Goal: Task Accomplishment & Management: Complete application form

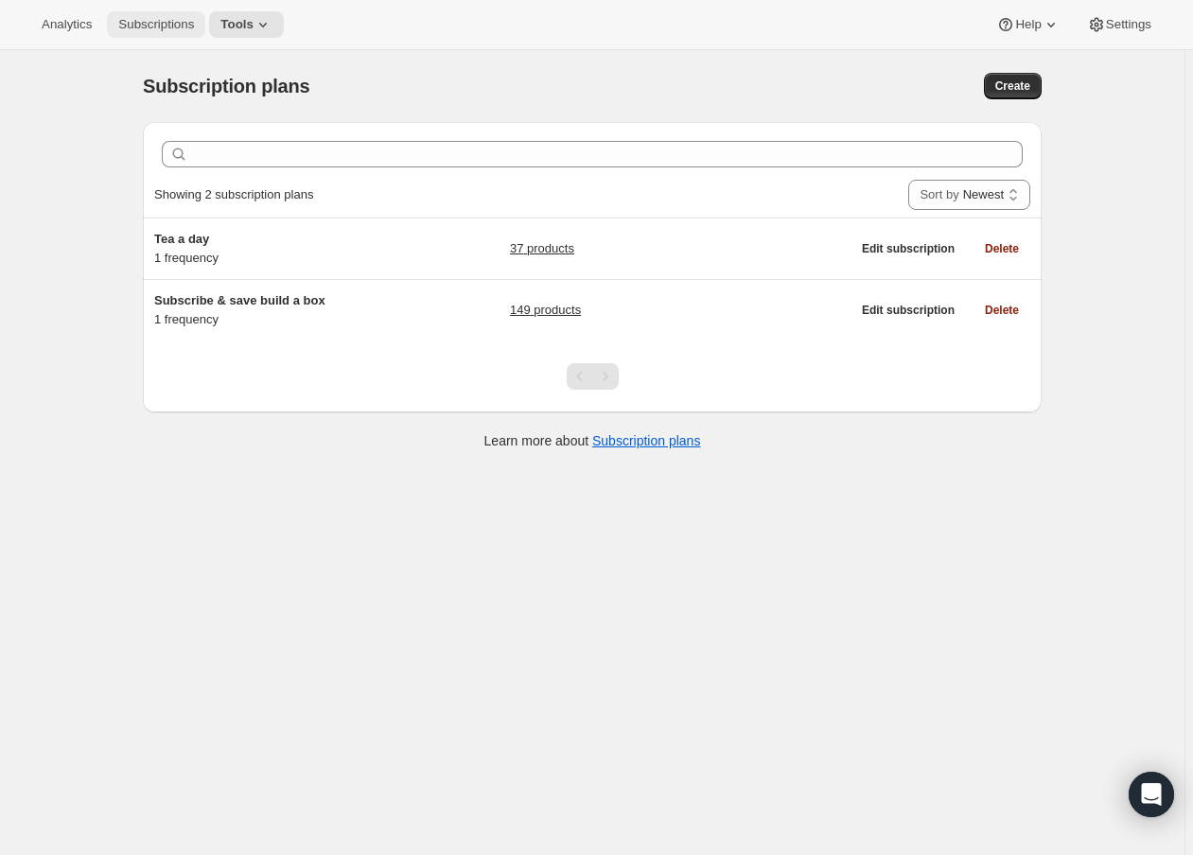
click at [143, 32] on button "Subscriptions" at bounding box center [156, 24] width 98 height 26
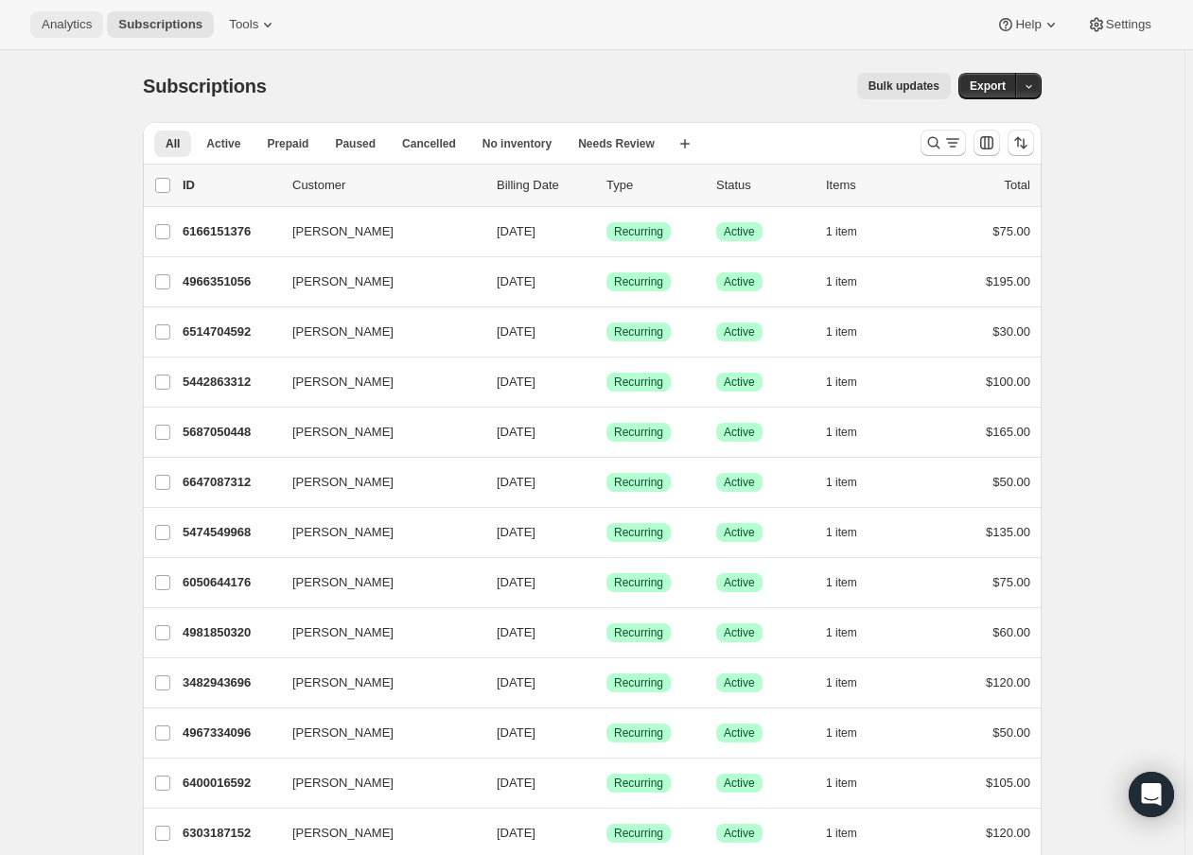
click at [68, 33] on button "Analytics" at bounding box center [66, 24] width 73 height 26
click at [266, 29] on icon at bounding box center [267, 24] width 19 height 19
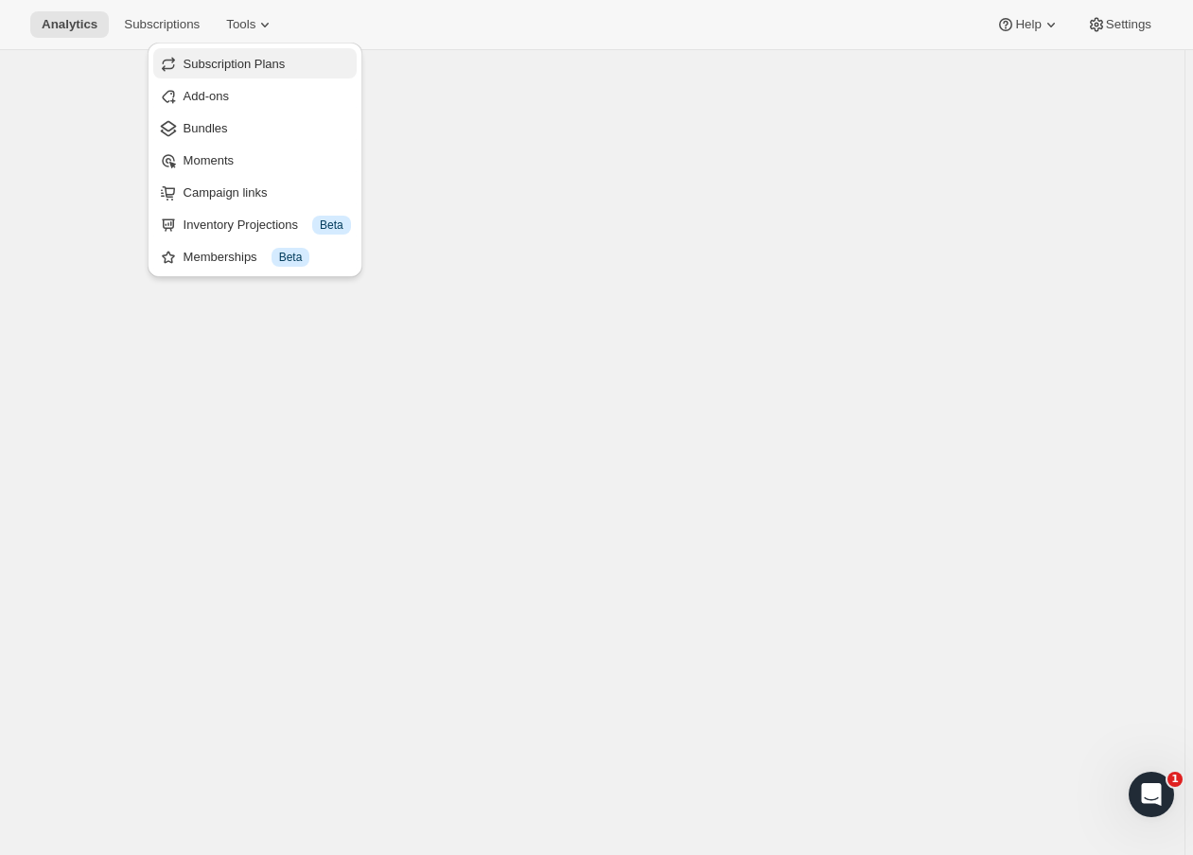
click at [250, 58] on span "Subscription Plans" at bounding box center [234, 64] width 102 height 14
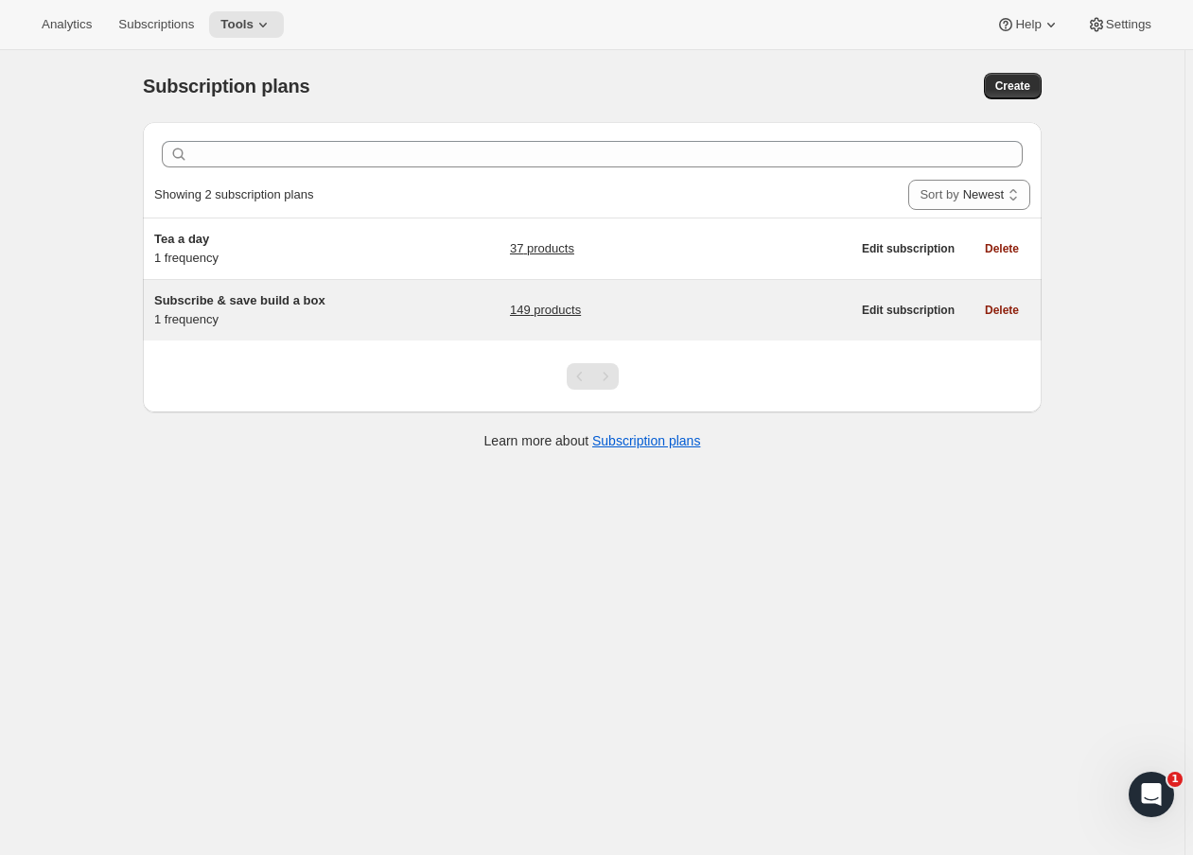
click at [228, 301] on span "Subscribe & save build a box" at bounding box center [239, 300] width 171 height 14
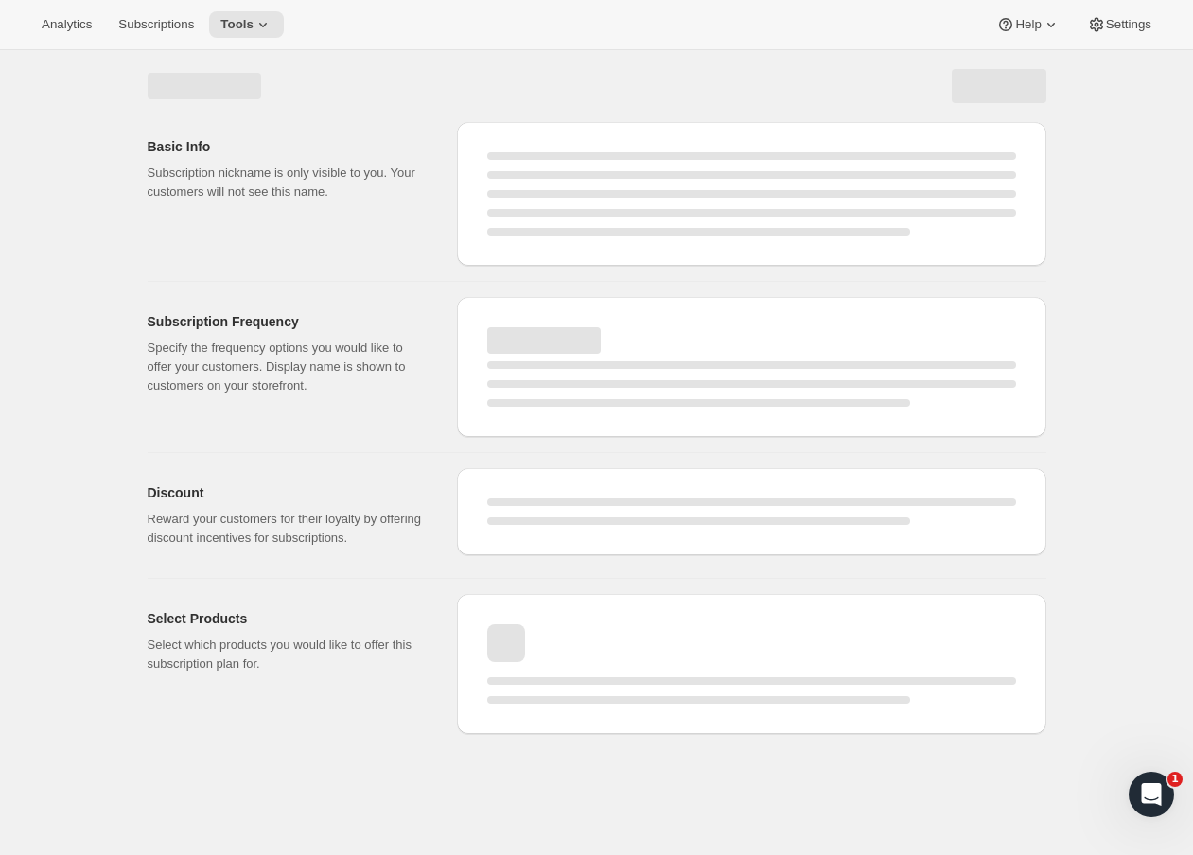
select select "WEEK"
select select "MONTH"
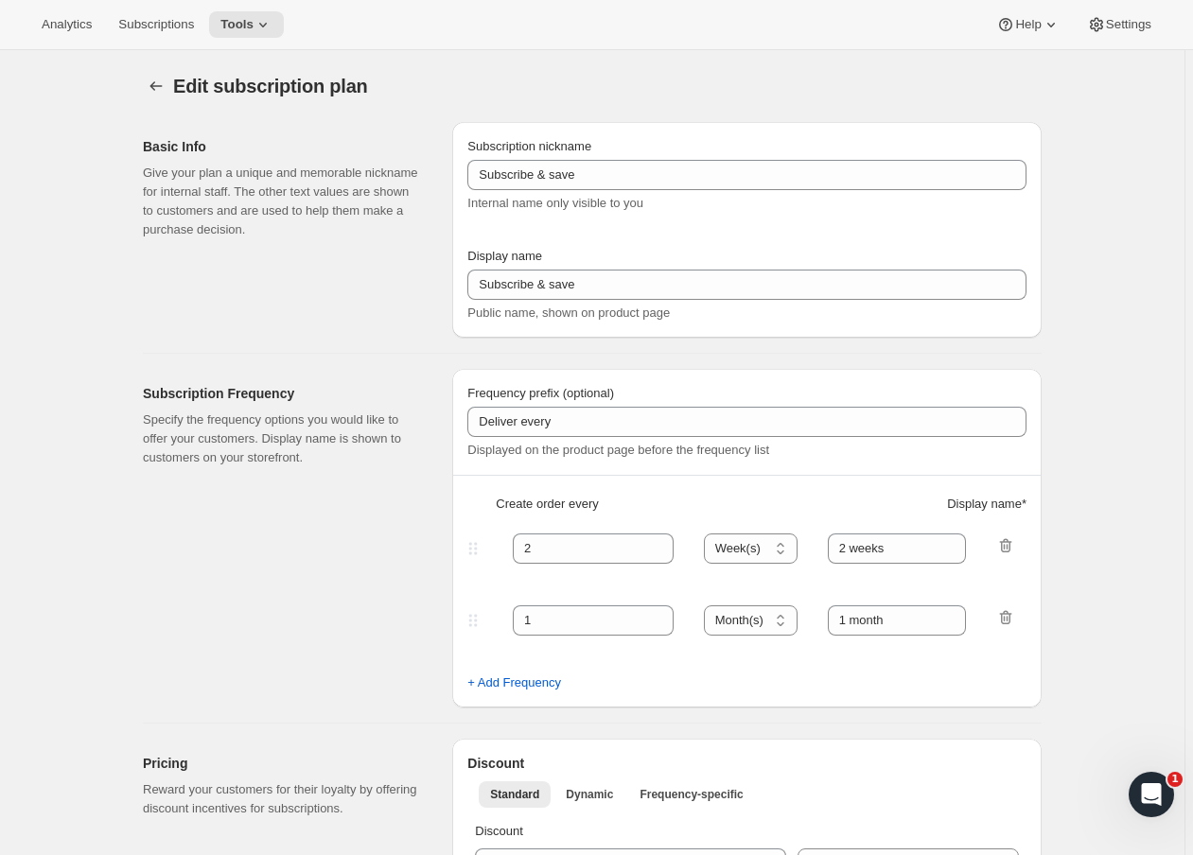
type input "Subscribe & save build a box"
type input "$5 Teas - Monthly Subscription"
type input "1"
select select "MONTH"
type input "month"
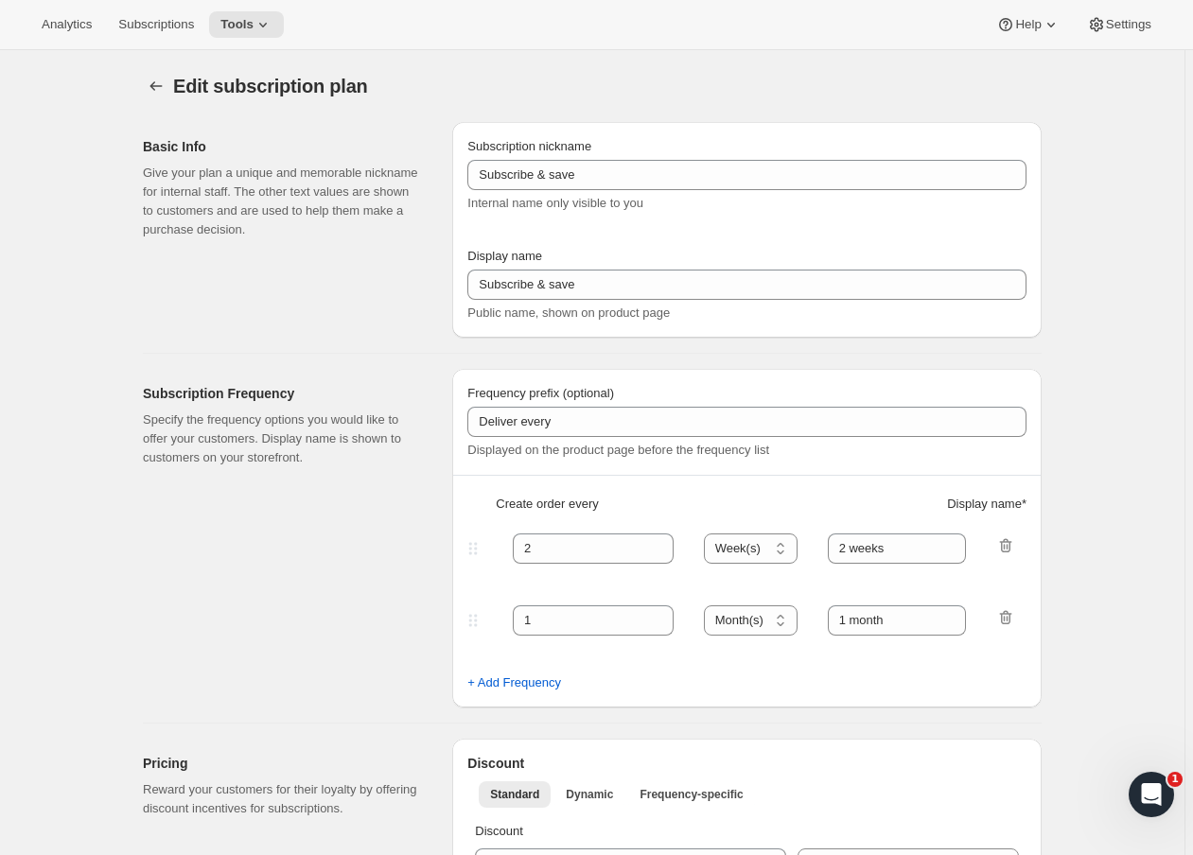
type input "0.0"
select select "FIXED_AMOUNT"
type input "No obligation, cancel at any time. If subscribed for five months, get a $25 cre…"
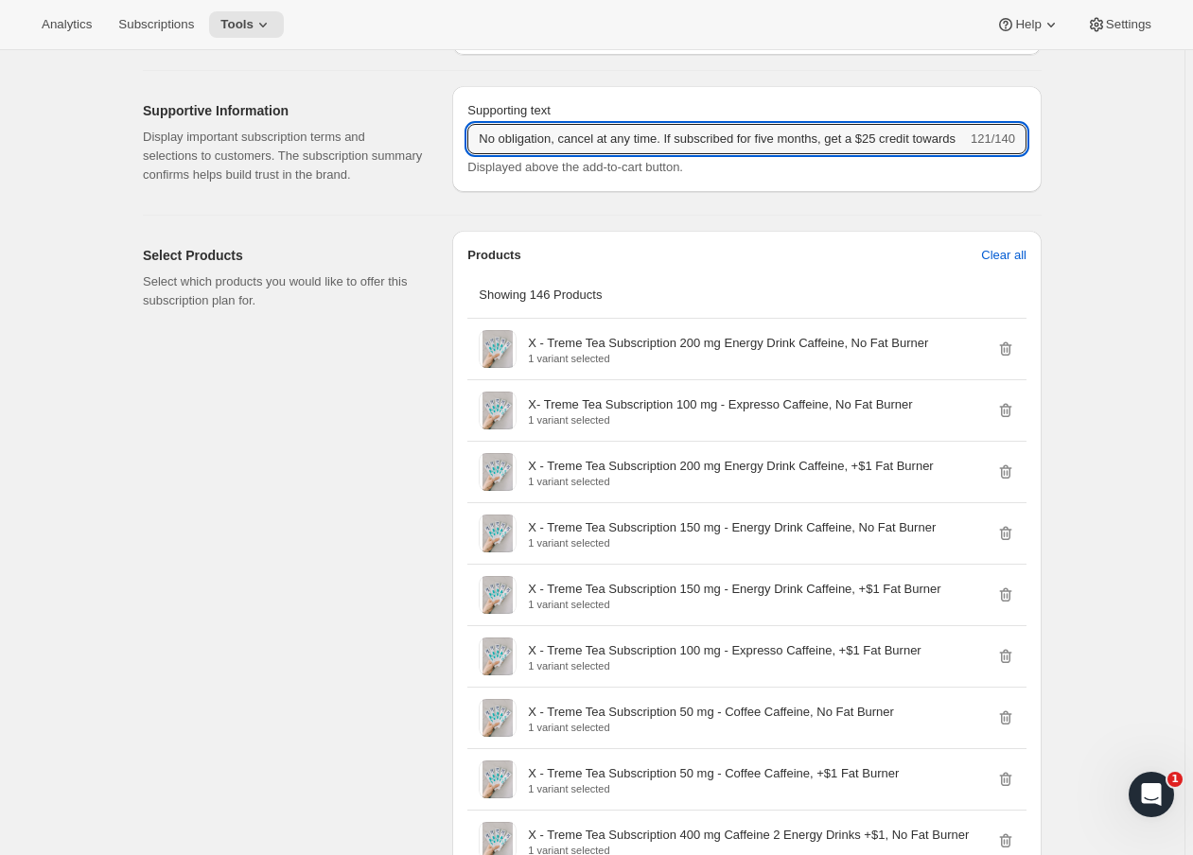
drag, startPoint x: 917, startPoint y: 152, endPoint x: 268, endPoint y: 148, distance: 649.8
click at [268, 148] on div "Supportive Information Display important subscription terms and selections to c…" at bounding box center [585, 135] width 914 height 129
click at [500, 153] on input "No obligation, cancel at any time. If subscribed for five months, get a $25 cre…" at bounding box center [716, 139] width 499 height 30
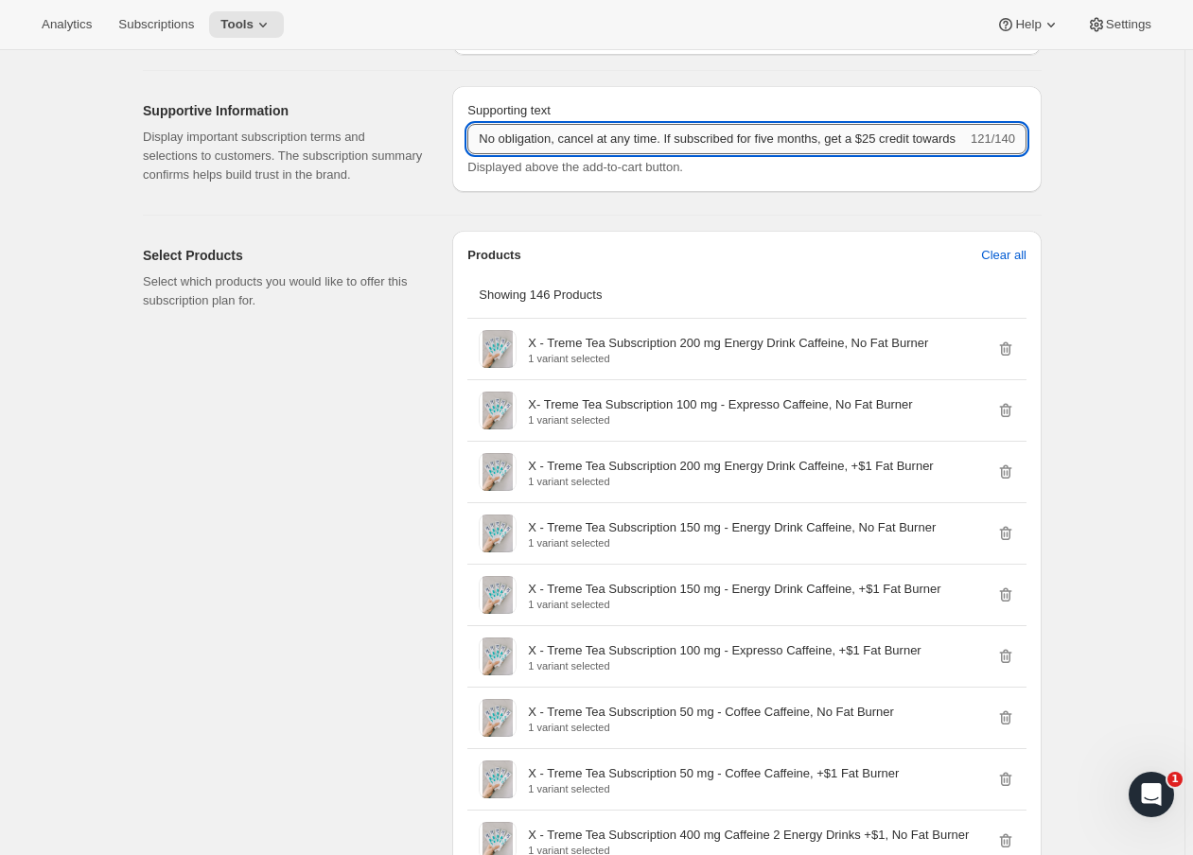
click at [500, 153] on input "No obligation, cancel at any time. If subscribed for five months, get a $25 cre…" at bounding box center [716, 139] width 499 height 30
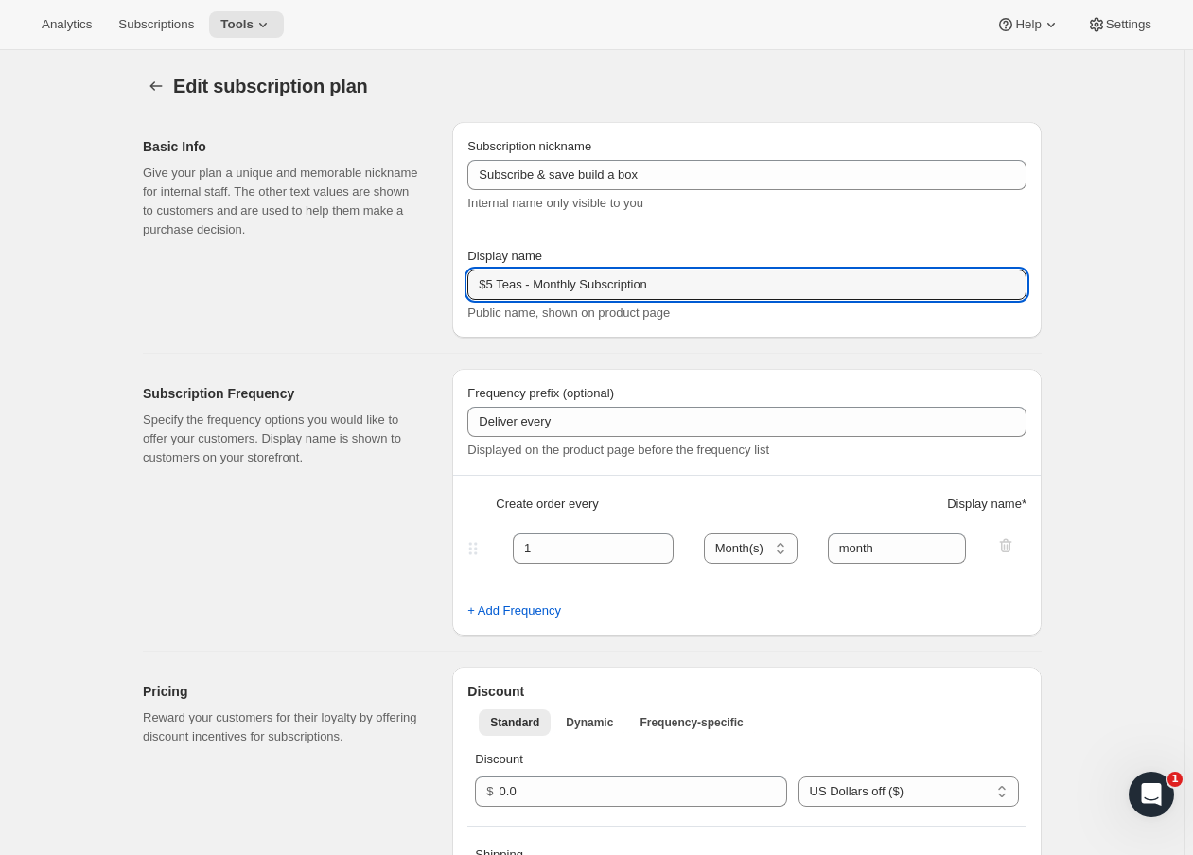
drag, startPoint x: 714, startPoint y: 289, endPoint x: 418, endPoint y: 276, distance: 296.3
click at [418, 276] on div "Basic Info Give your plan a unique and memorable nickname for internal staff. T…" at bounding box center [585, 222] width 914 height 231
click at [334, 306] on div "Basic Info Give your plan a unique and memorable nickname for internal staff. T…" at bounding box center [290, 230] width 294 height 216
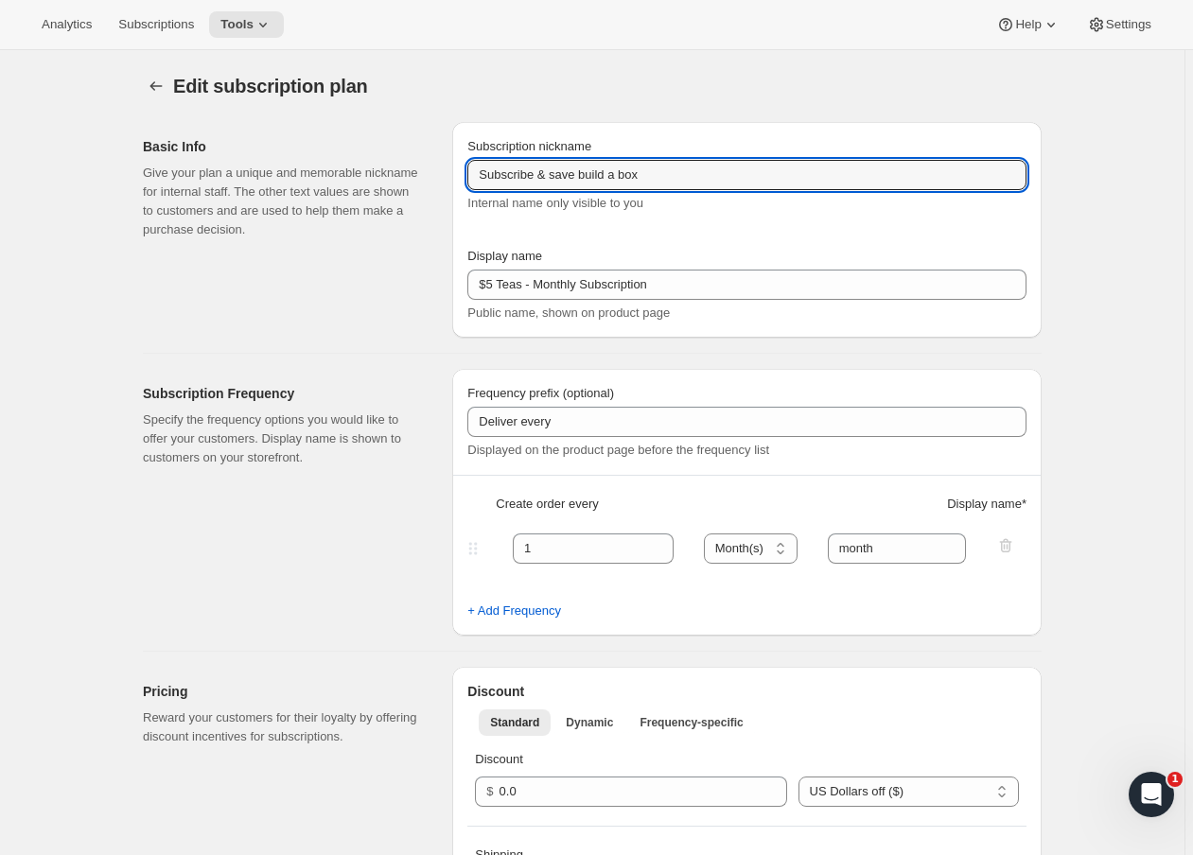
drag, startPoint x: 704, startPoint y: 177, endPoint x: 390, endPoint y: 174, distance: 314.0
click at [390, 174] on div "Basic Info Give your plan a unique and memorable nickname for internal staff. T…" at bounding box center [585, 222] width 914 height 231
drag, startPoint x: 382, startPoint y: 352, endPoint x: 437, endPoint y: 337, distance: 56.9
click at [384, 353] on div "Subscription Frequency Specify the frequency options you would like to offer yo…" at bounding box center [592, 494] width 898 height 283
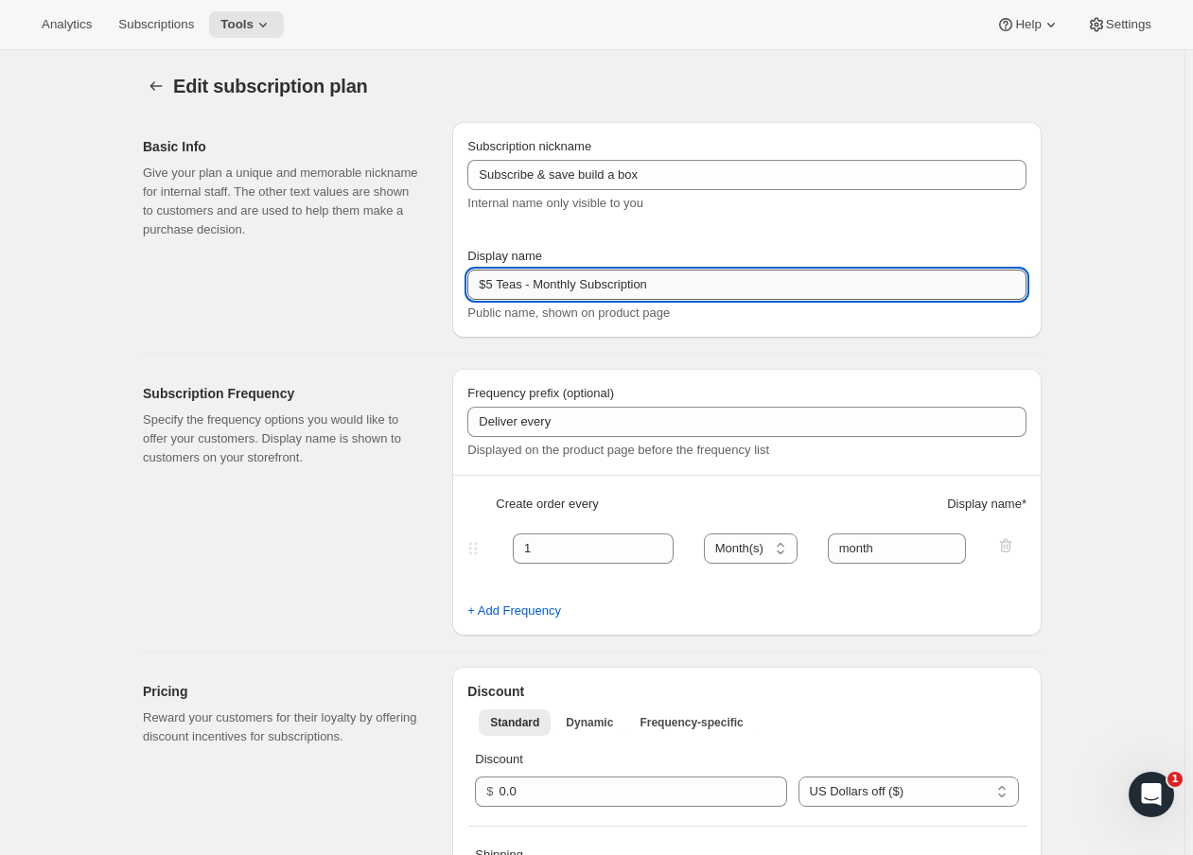
drag, startPoint x: 619, startPoint y: 274, endPoint x: 541, endPoint y: 274, distance: 78.5
click at [541, 274] on input "$5 Teas - Monthly Subscription" at bounding box center [746, 285] width 559 height 30
click at [717, 280] on input "$5 Teas - Monthly Subscription" at bounding box center [746, 285] width 559 height 30
drag, startPoint x: 720, startPoint y: 286, endPoint x: 340, endPoint y: 280, distance: 380.2
click at [340, 280] on div "Basic Info Give your plan a unique and memorable nickname for internal staff. T…" at bounding box center [585, 222] width 914 height 231
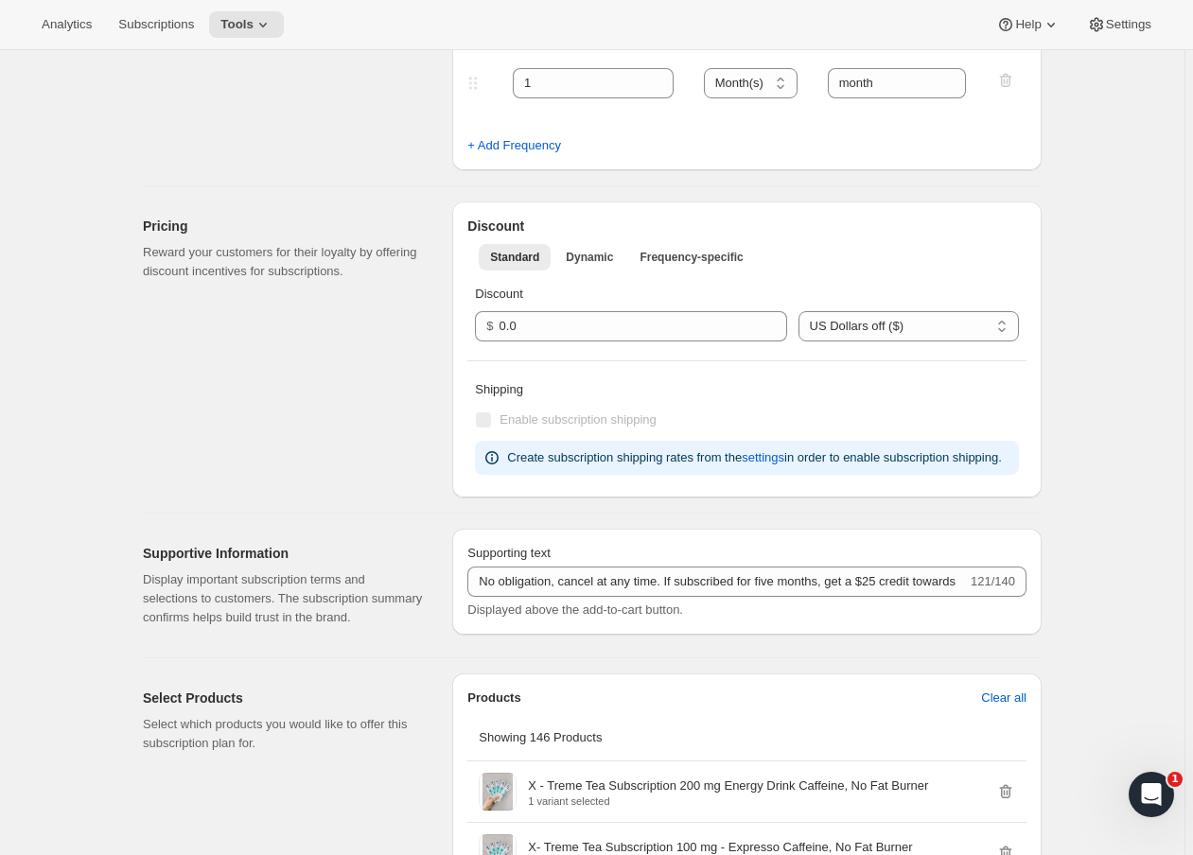
scroll to position [605, 0]
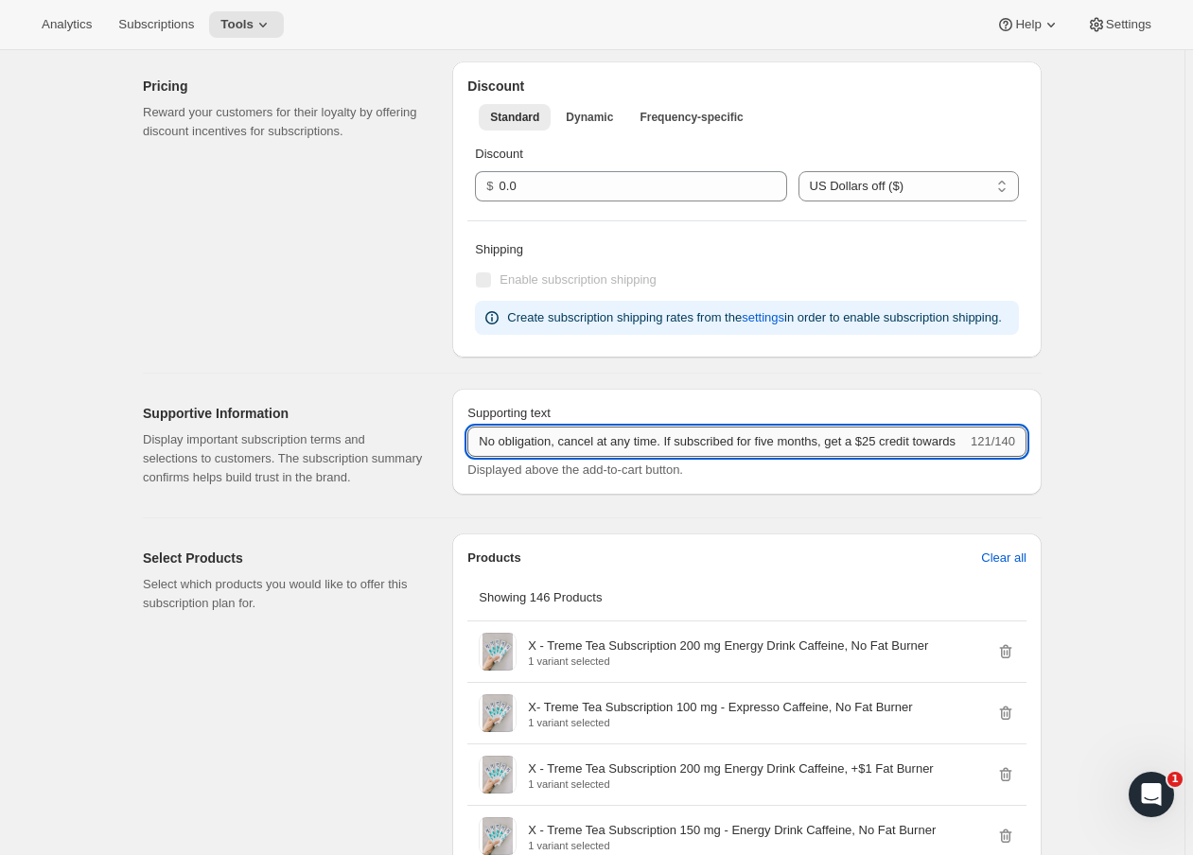
click at [510, 457] on input "No obligation, cancel at any time. If subscribed for five months, get a $25 cre…" at bounding box center [716, 442] width 499 height 30
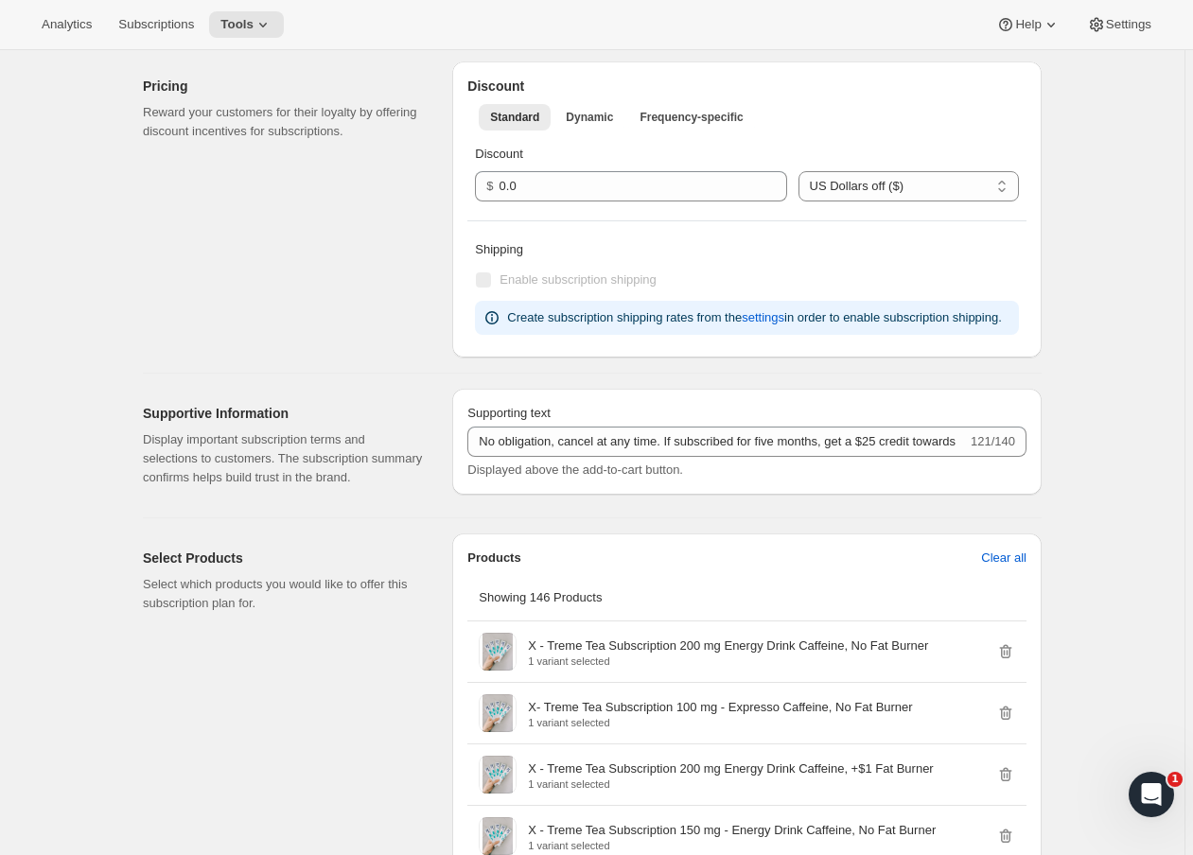
click at [401, 357] on div "Pricing Reward your customers for their loyalty by offering discount incentives…" at bounding box center [290, 209] width 294 height 296
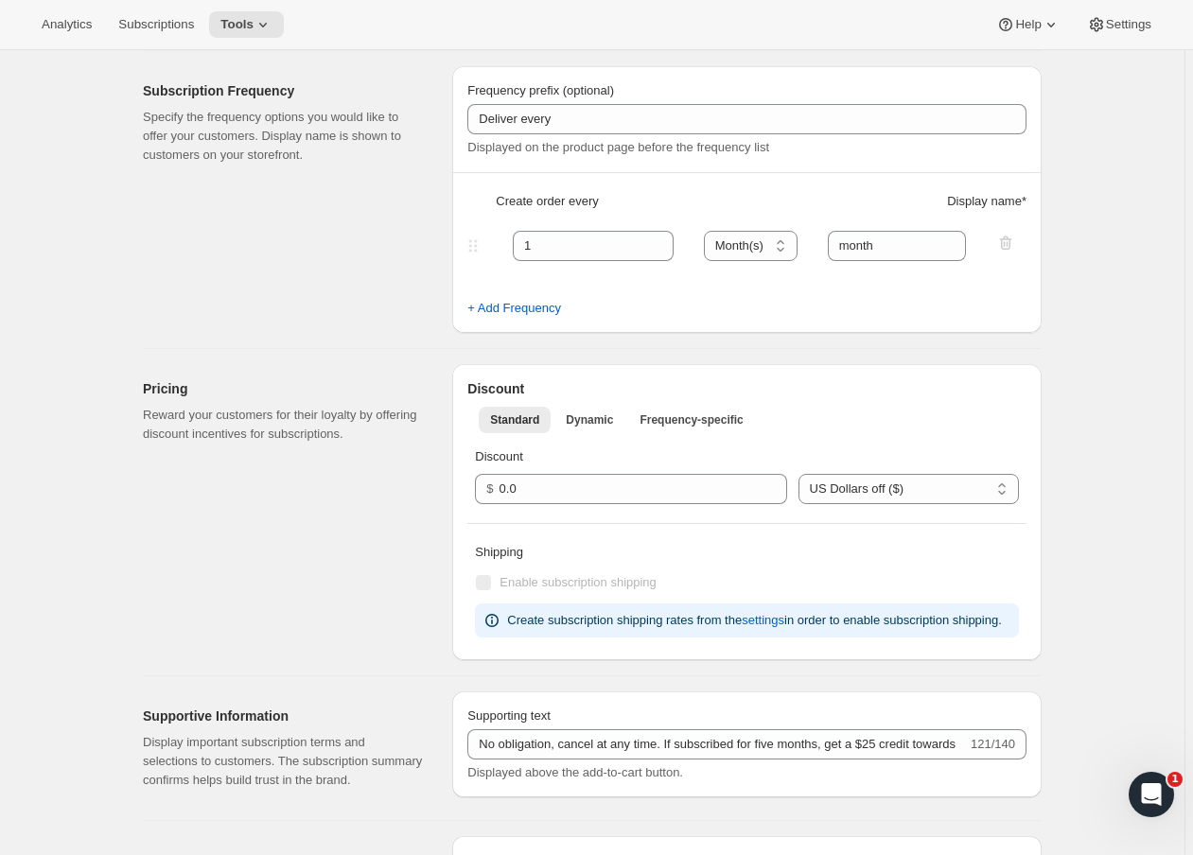
scroll to position [0, 0]
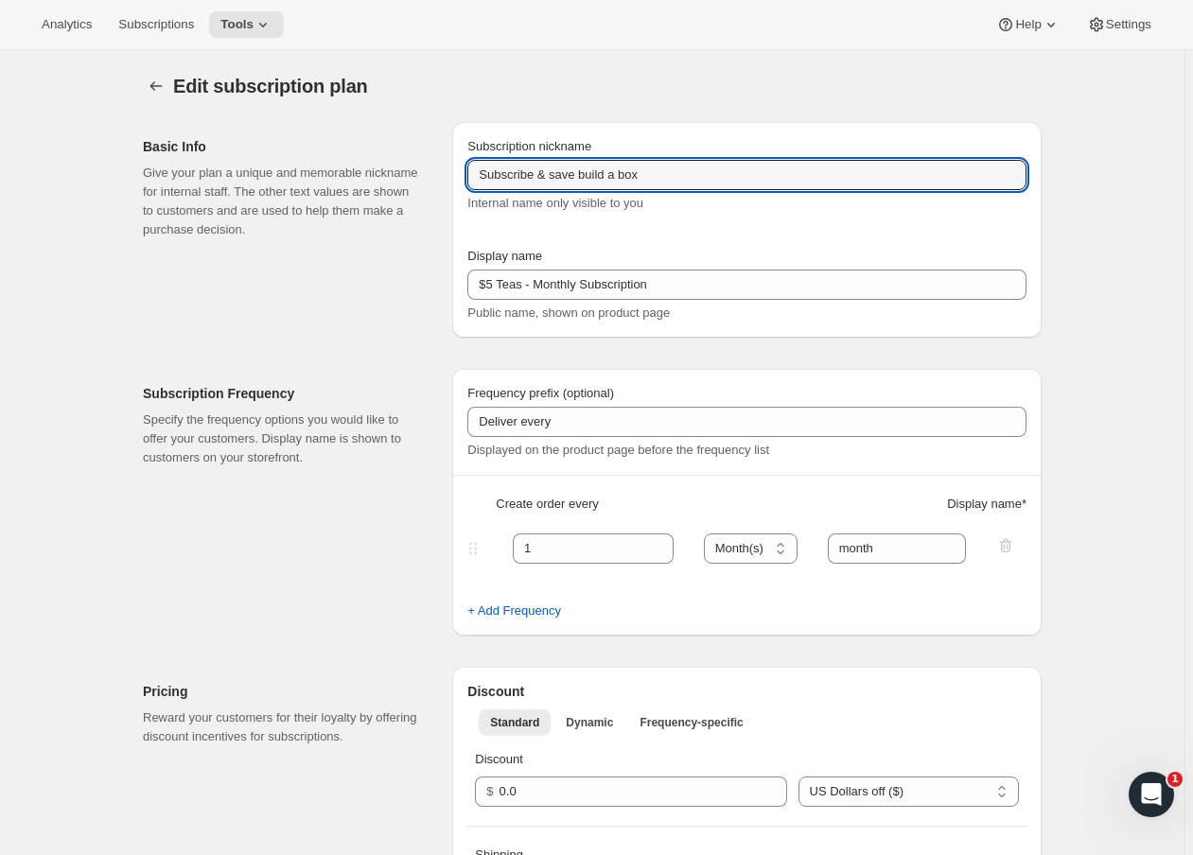
drag, startPoint x: 451, startPoint y: 159, endPoint x: 428, endPoint y: 159, distance: 22.7
click at [428, 159] on div "Basic Info Give your plan a unique and memorable nickname for internal staff. T…" at bounding box center [585, 222] width 914 height 231
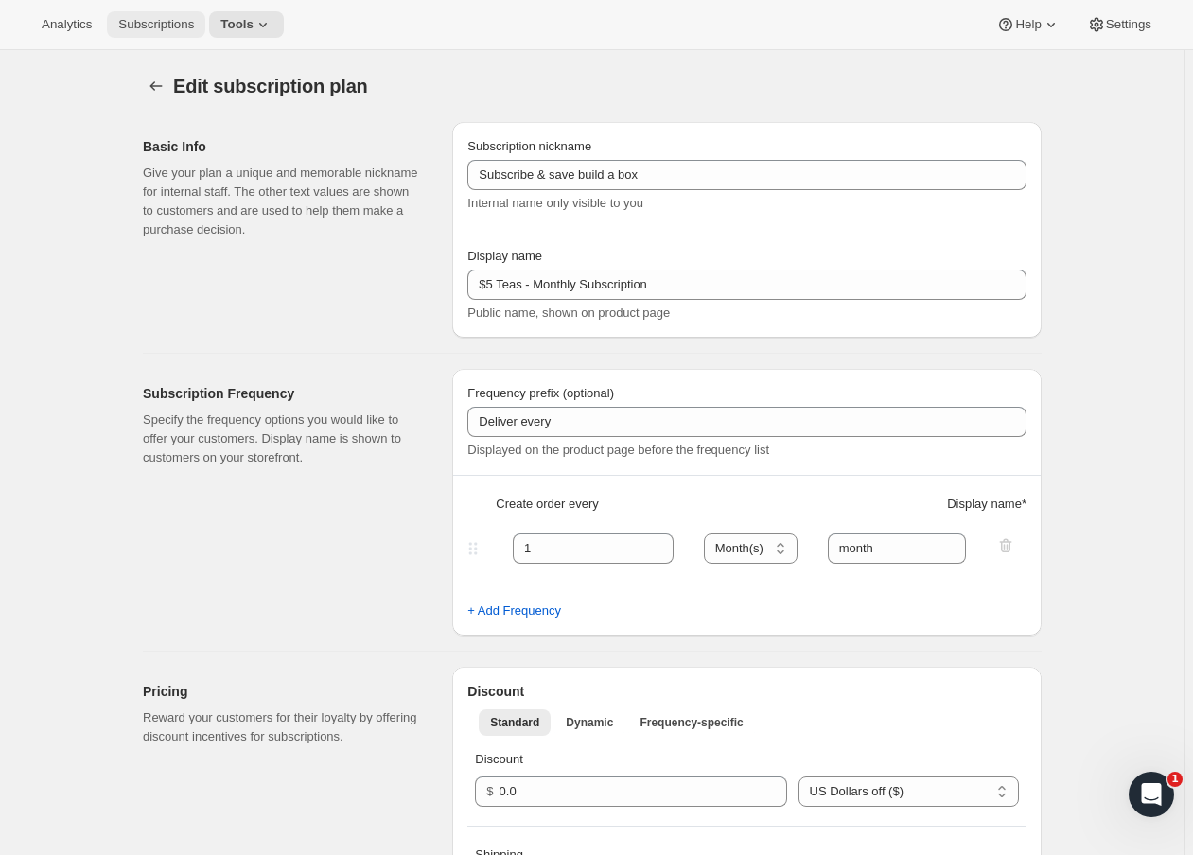
click at [140, 22] on span "Subscriptions" at bounding box center [156, 24] width 76 height 15
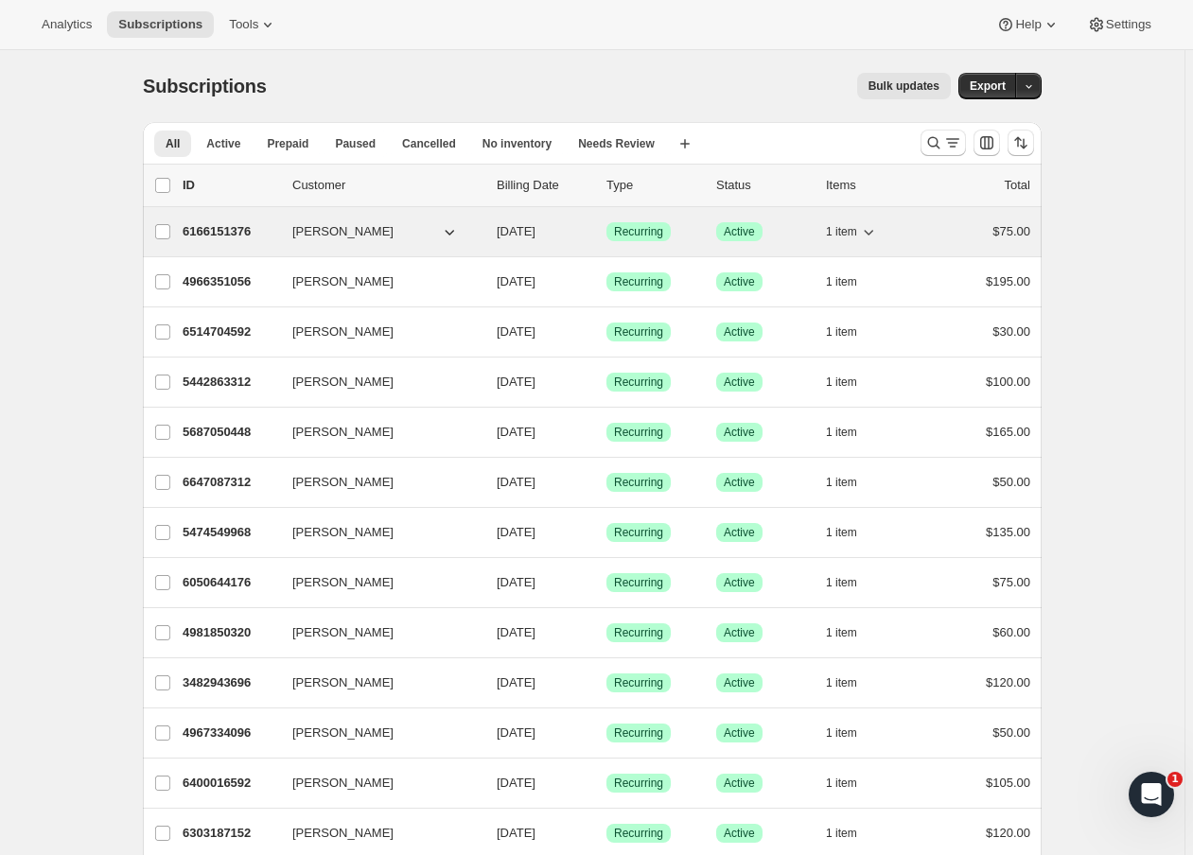
click at [249, 231] on p "6166151376" at bounding box center [230, 231] width 95 height 19
